Goal: Find contact information: Find contact information

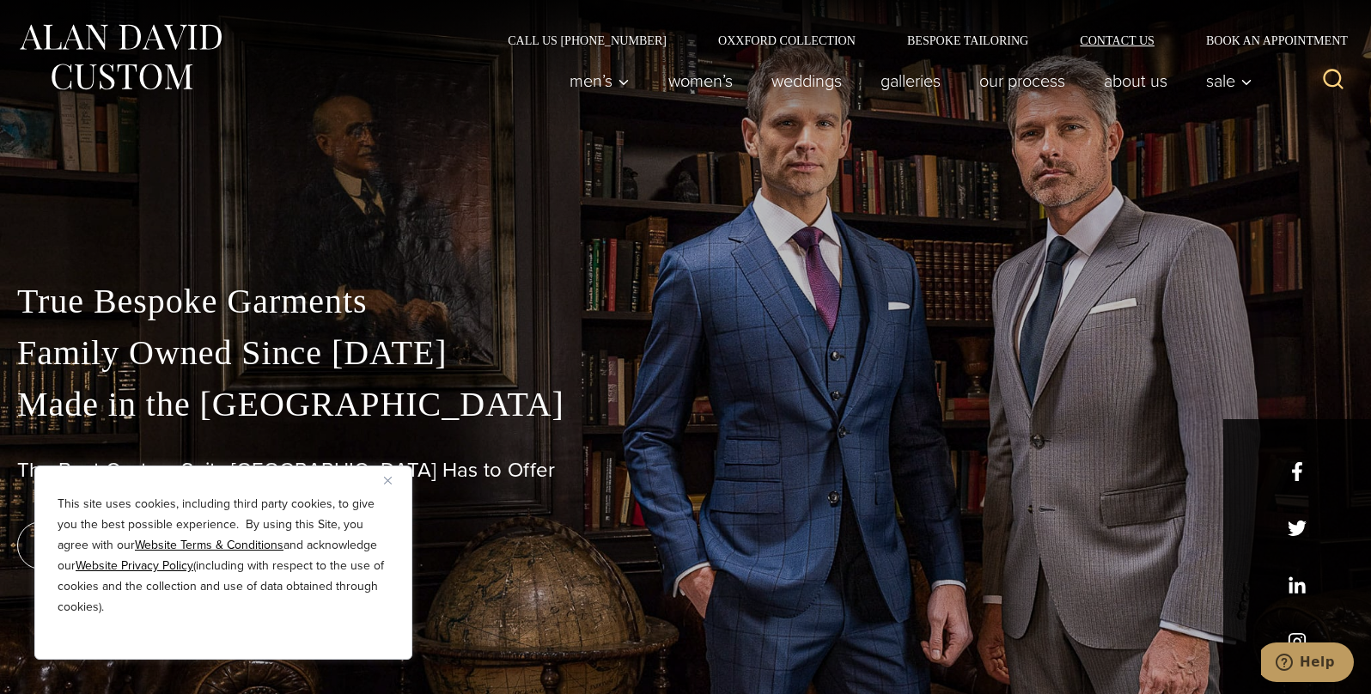
click at [1133, 43] on link "Contact Us" at bounding box center [1117, 40] width 126 height 12
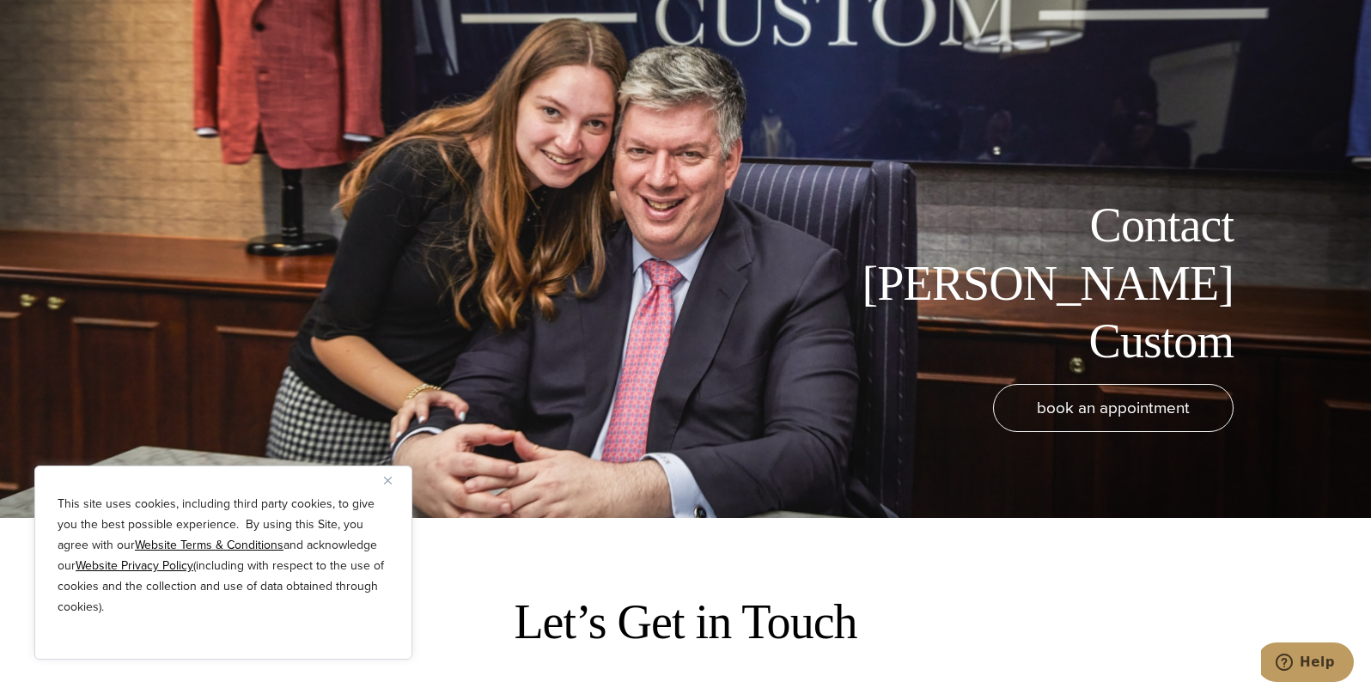
scroll to position [258, 0]
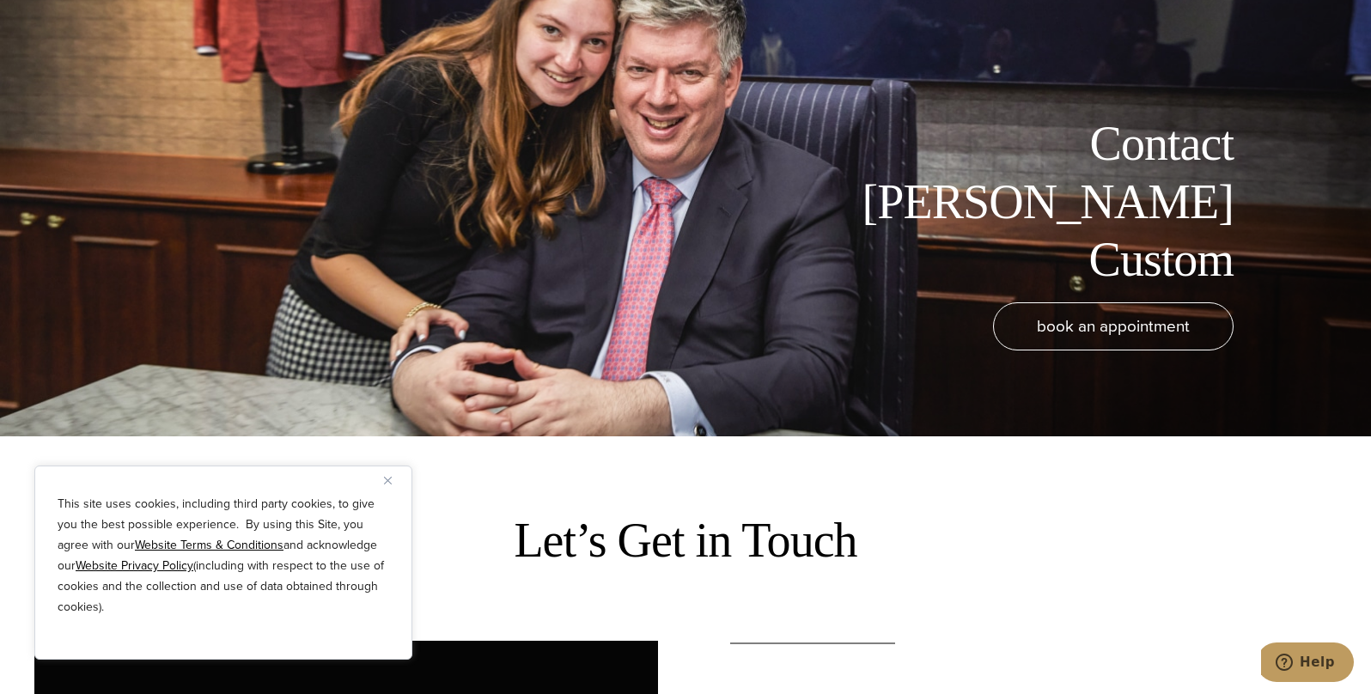
click at [386, 477] on img "Close" at bounding box center [388, 481] width 8 height 8
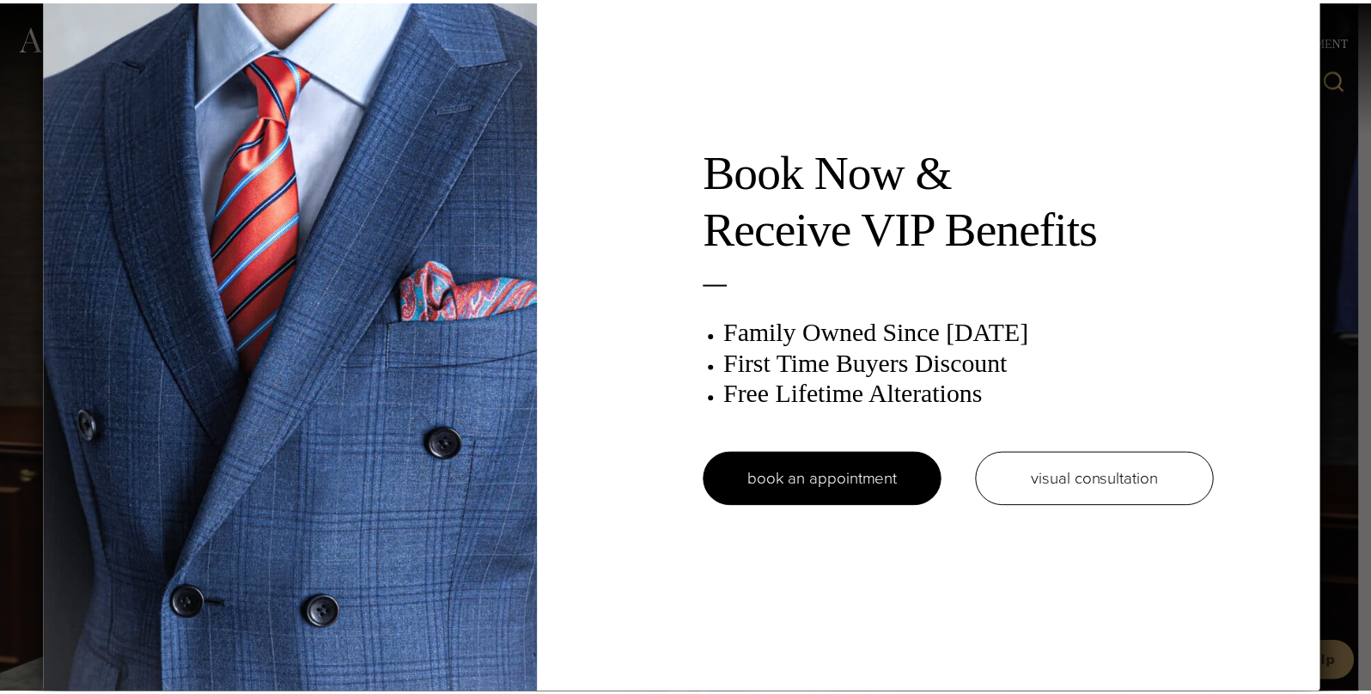
scroll to position [0, 0]
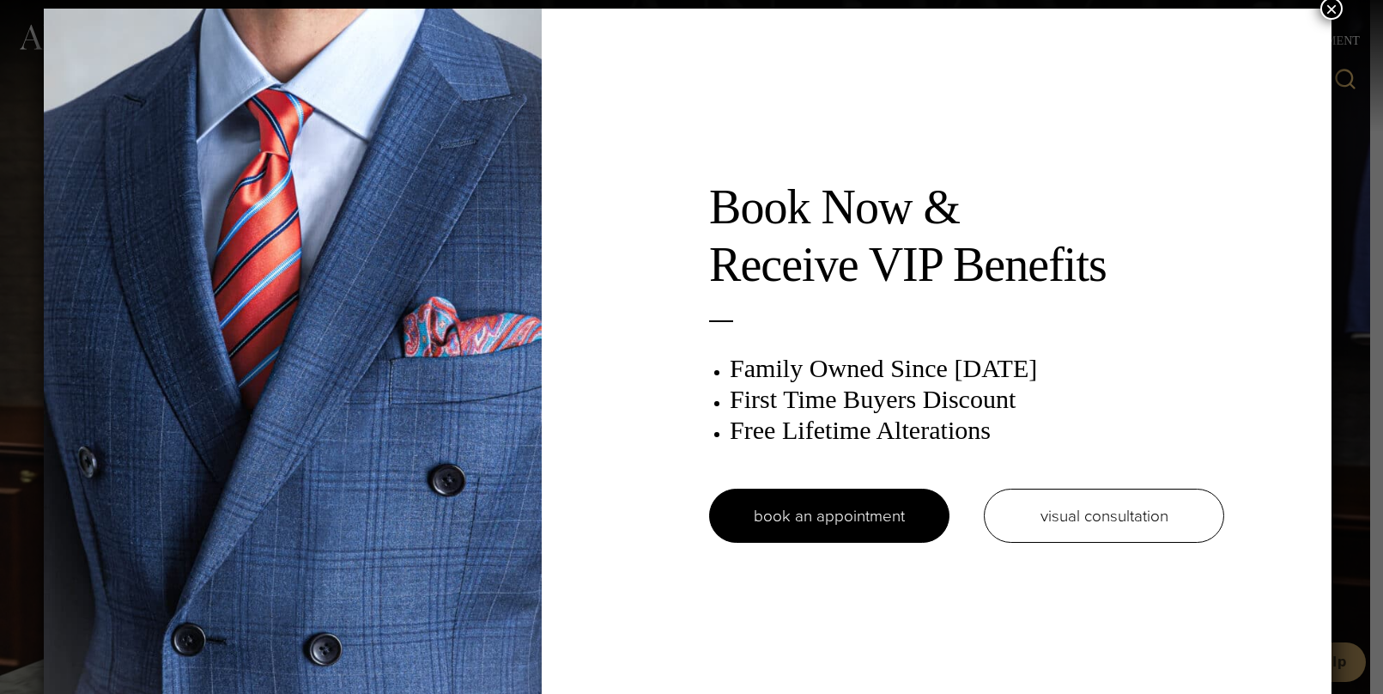
click at [1340, 9] on button "×" at bounding box center [1332, 8] width 22 height 22
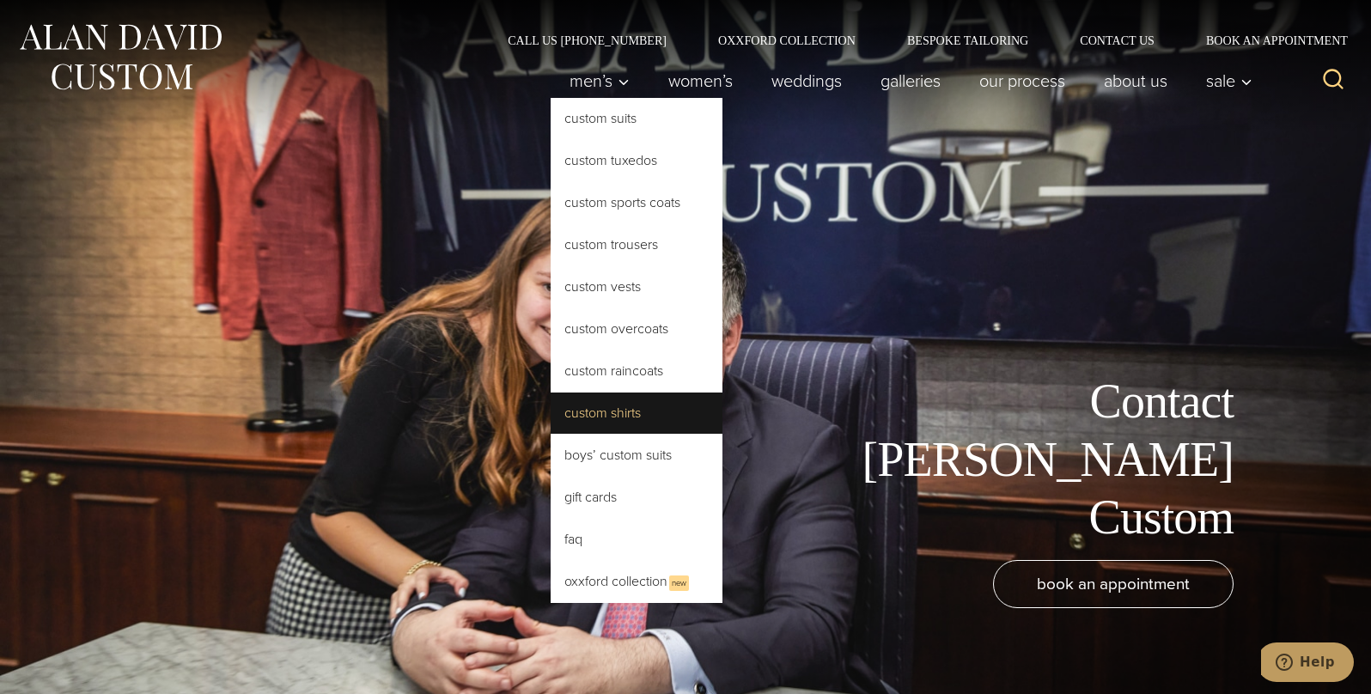
click at [579, 410] on link "Custom Shirts" at bounding box center [636, 412] width 172 height 41
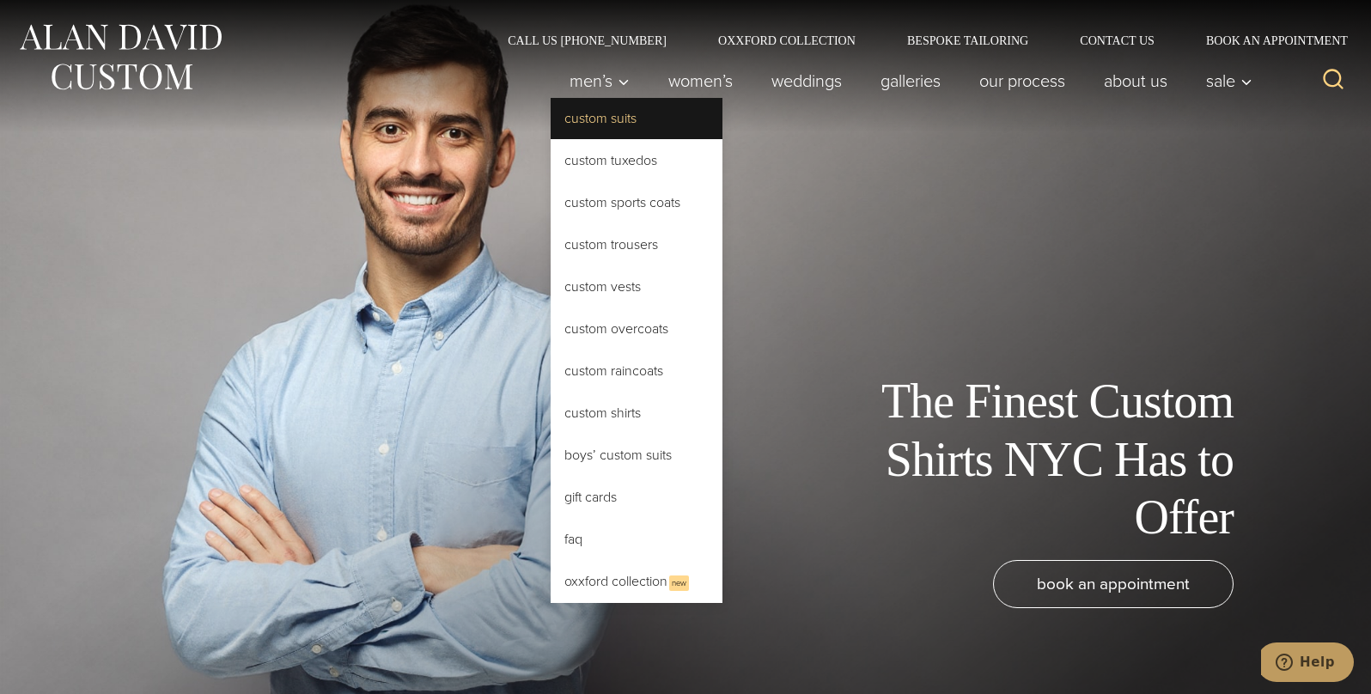
click at [605, 114] on link "Custom Suits" at bounding box center [636, 118] width 172 height 41
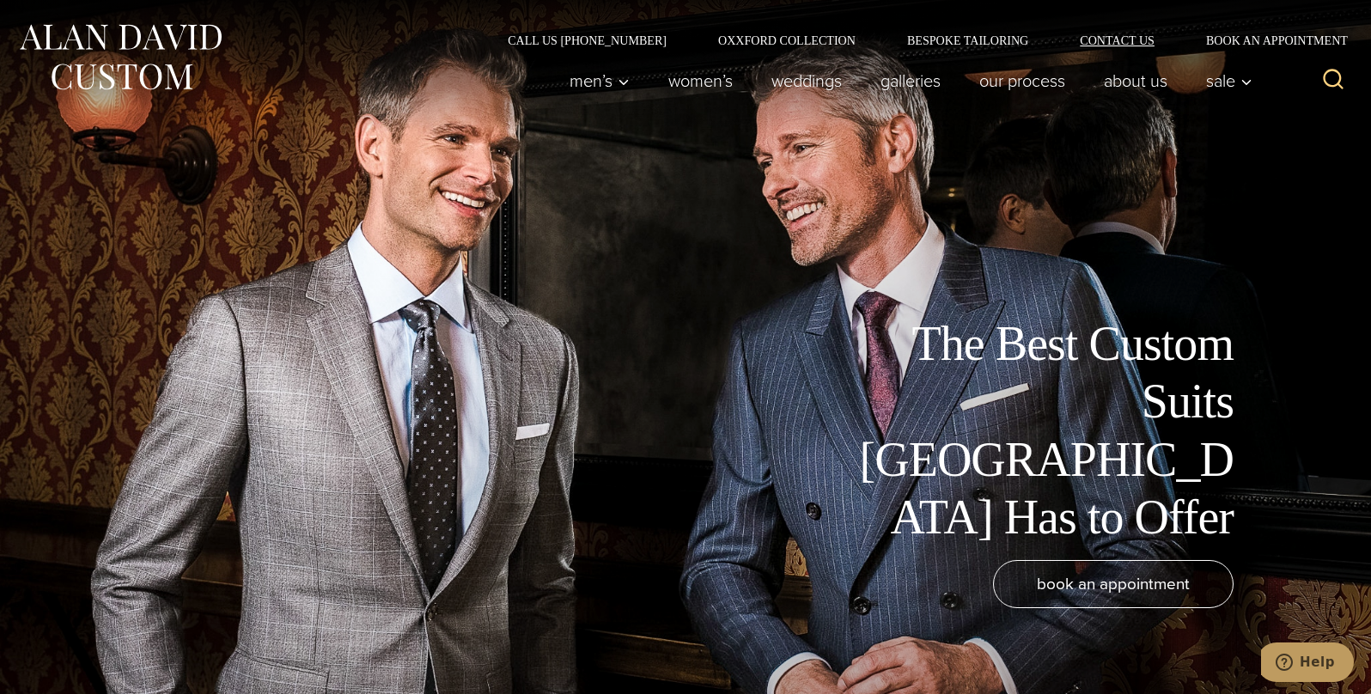
click at [1134, 39] on link "Contact Us" at bounding box center [1117, 40] width 126 height 12
